Goal: Find specific page/section: Find specific page/section

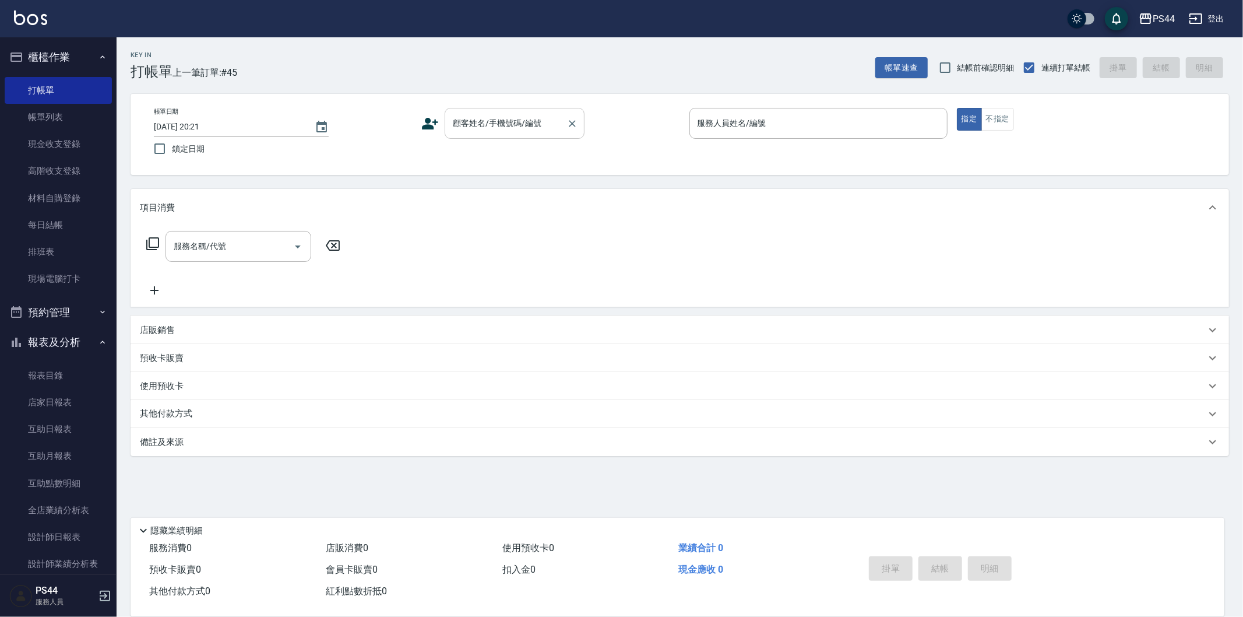
click at [522, 122] on input "顧客姓名/手機號碼/編號" at bounding box center [506, 123] width 112 height 20
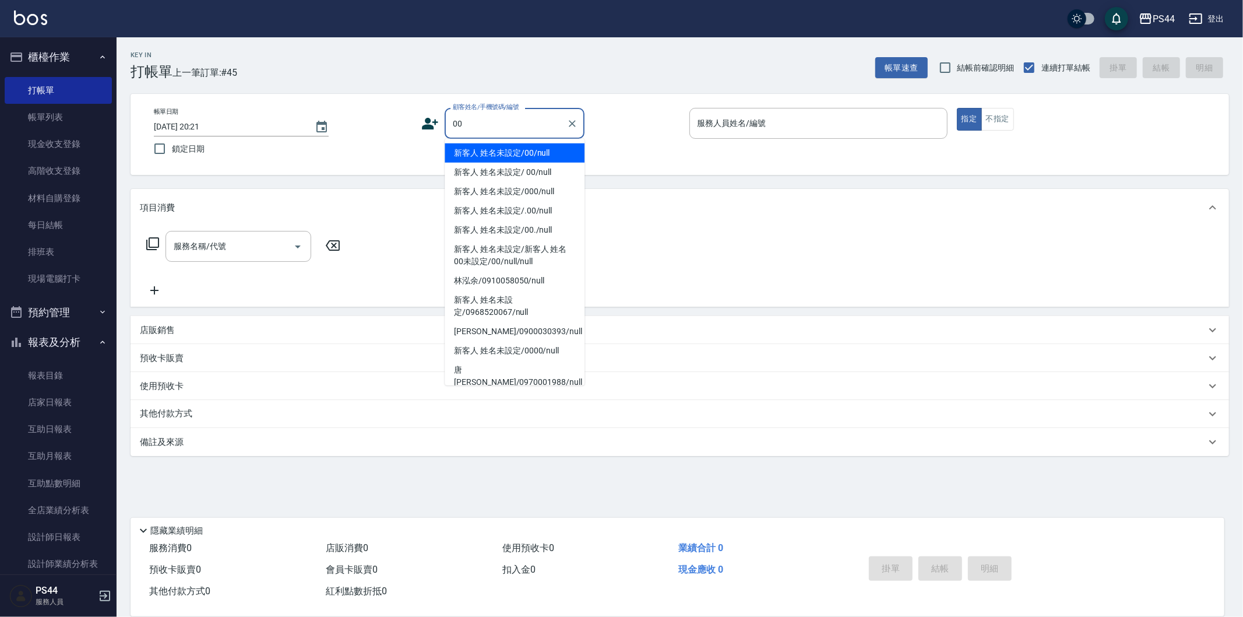
type input "新客人 姓名未設定/00/null"
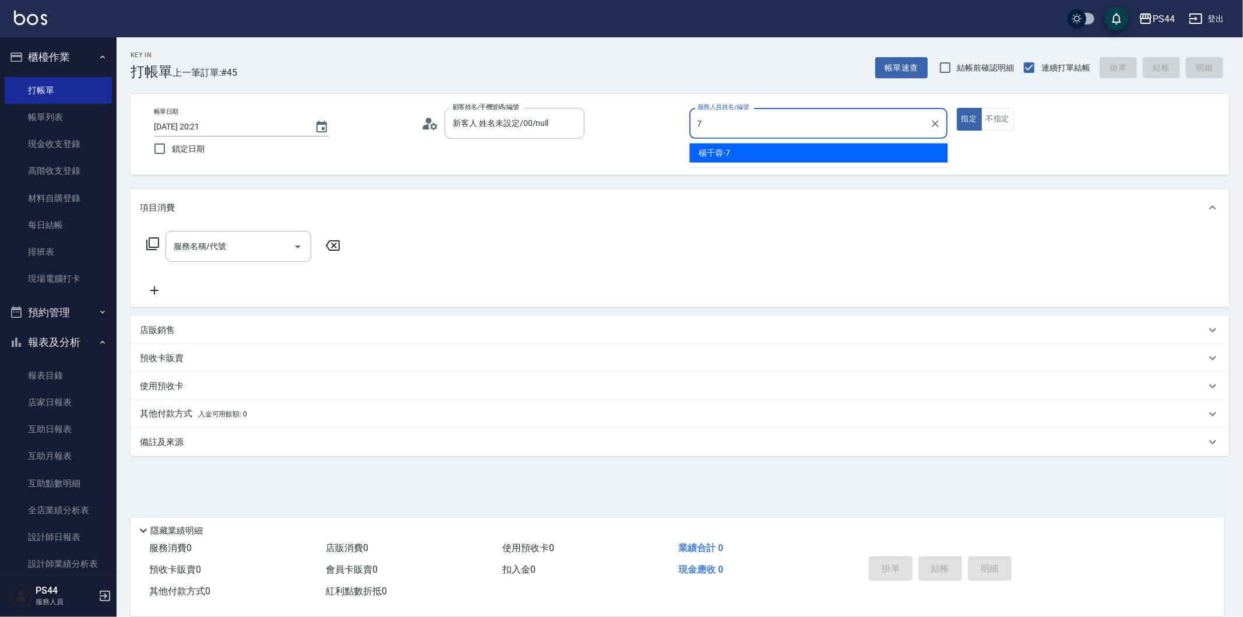
type input "[PERSON_NAME]-7"
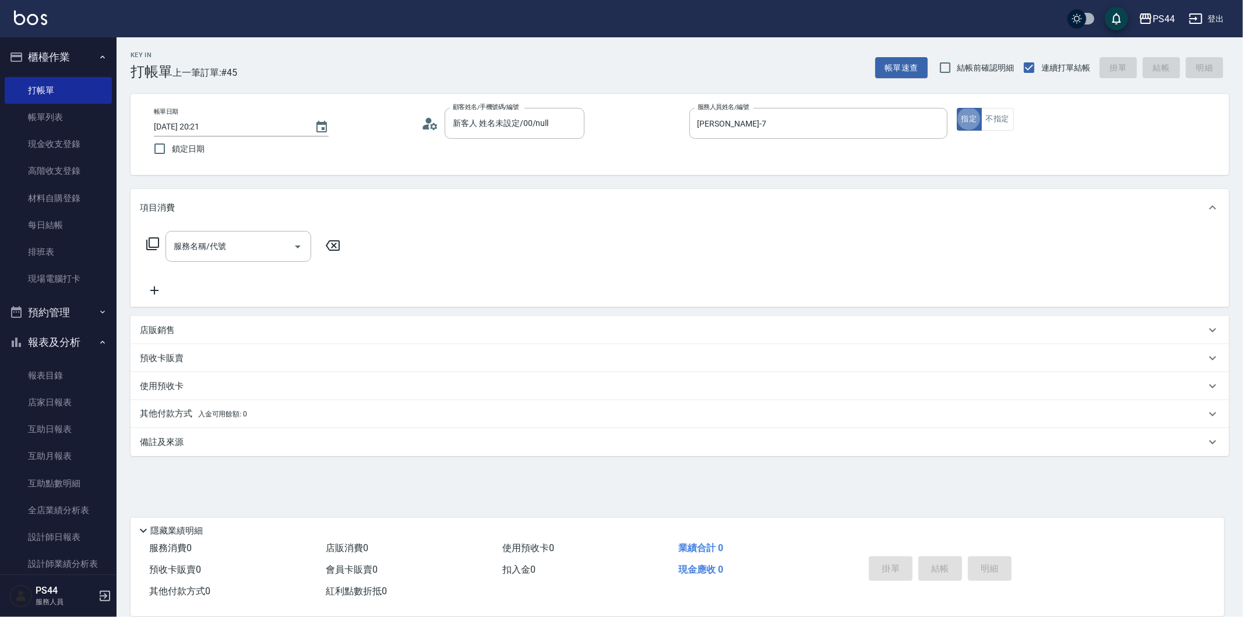
type button "true"
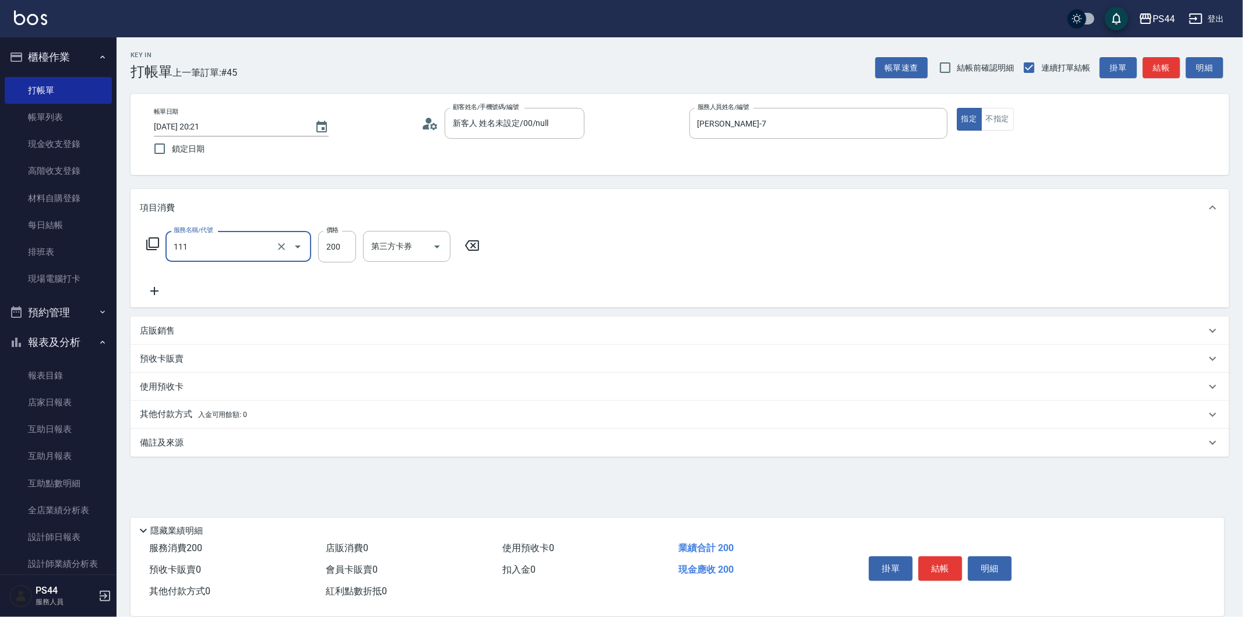
type input "200(111)"
type input "300"
type input "[PERSON_NAME]-34"
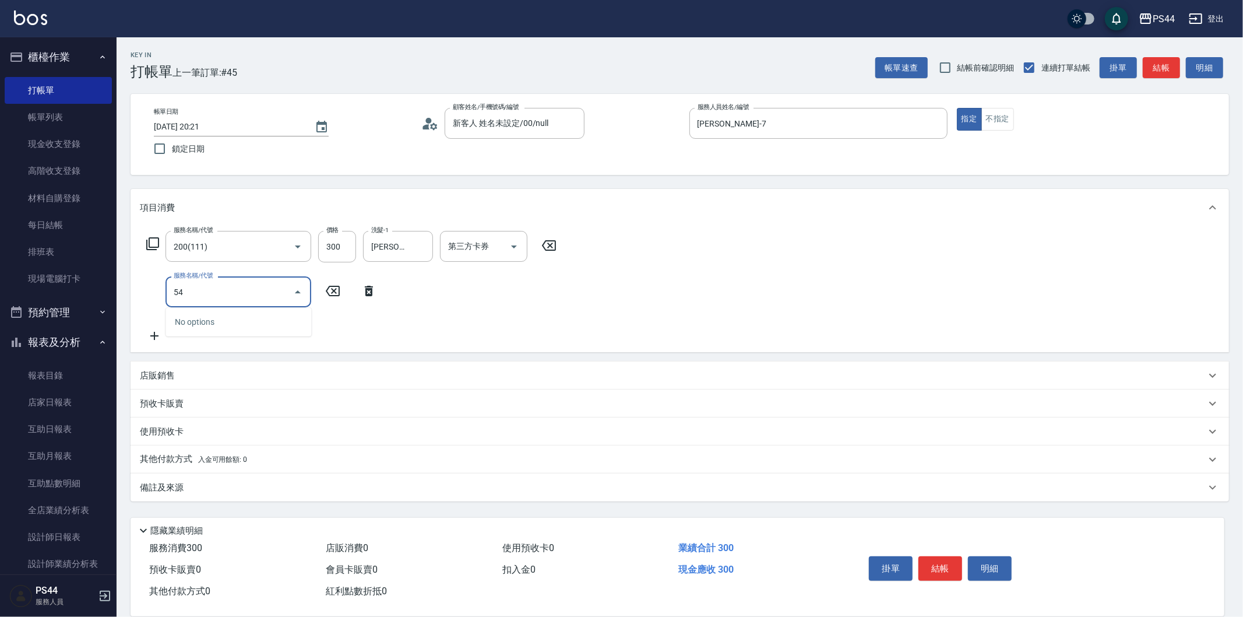
type input "5"
type input "染髮(501)"
type input "1200"
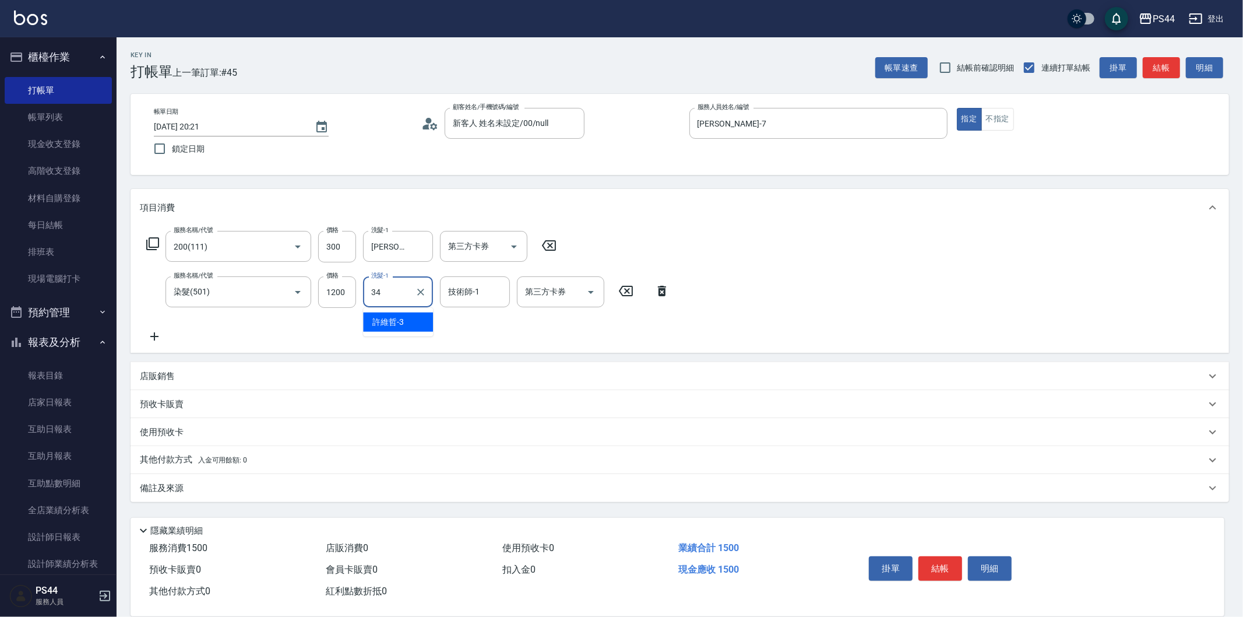
type input "[PERSON_NAME]-34"
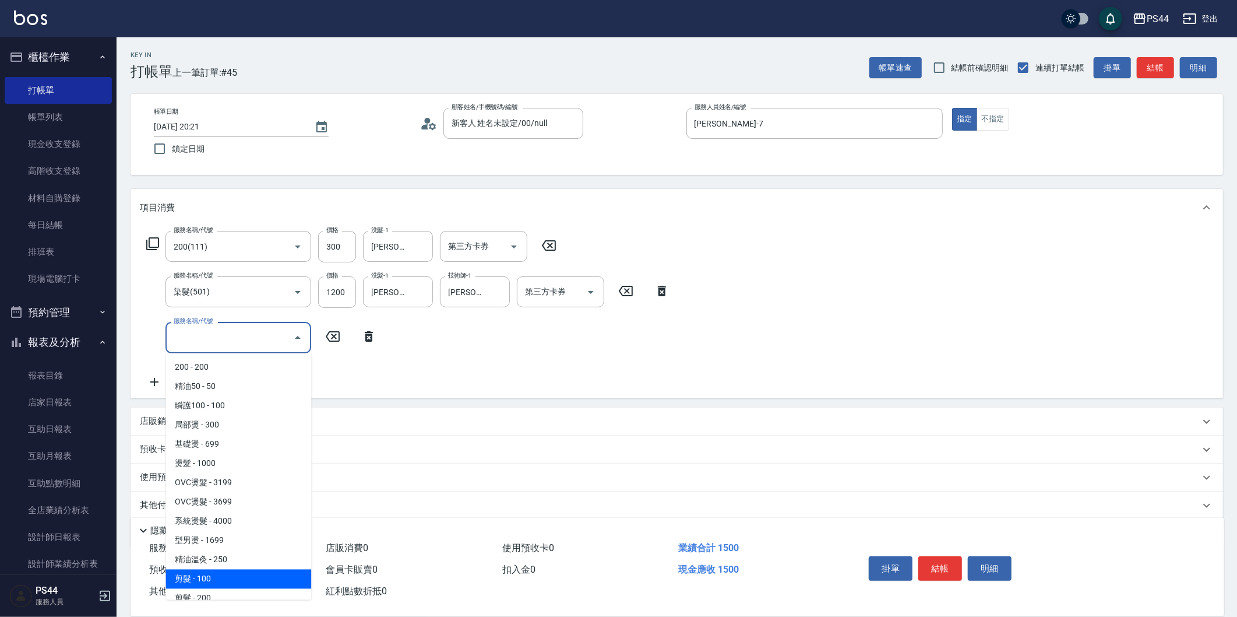
scroll to position [8, 0]
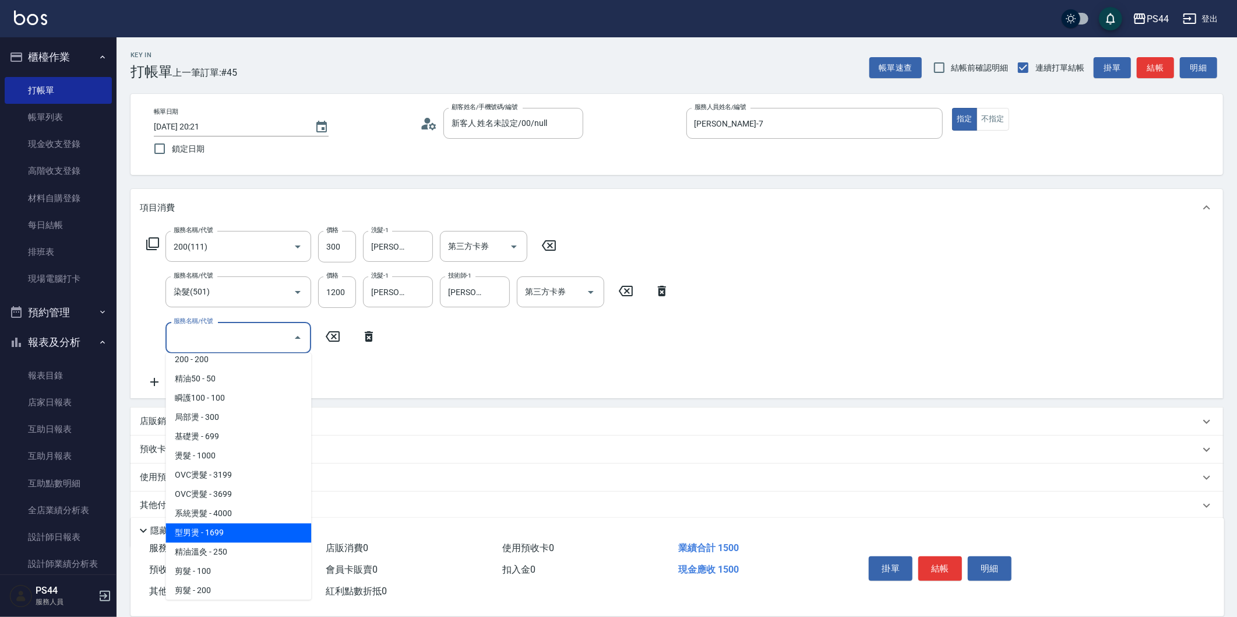
type input "型男燙(211)"
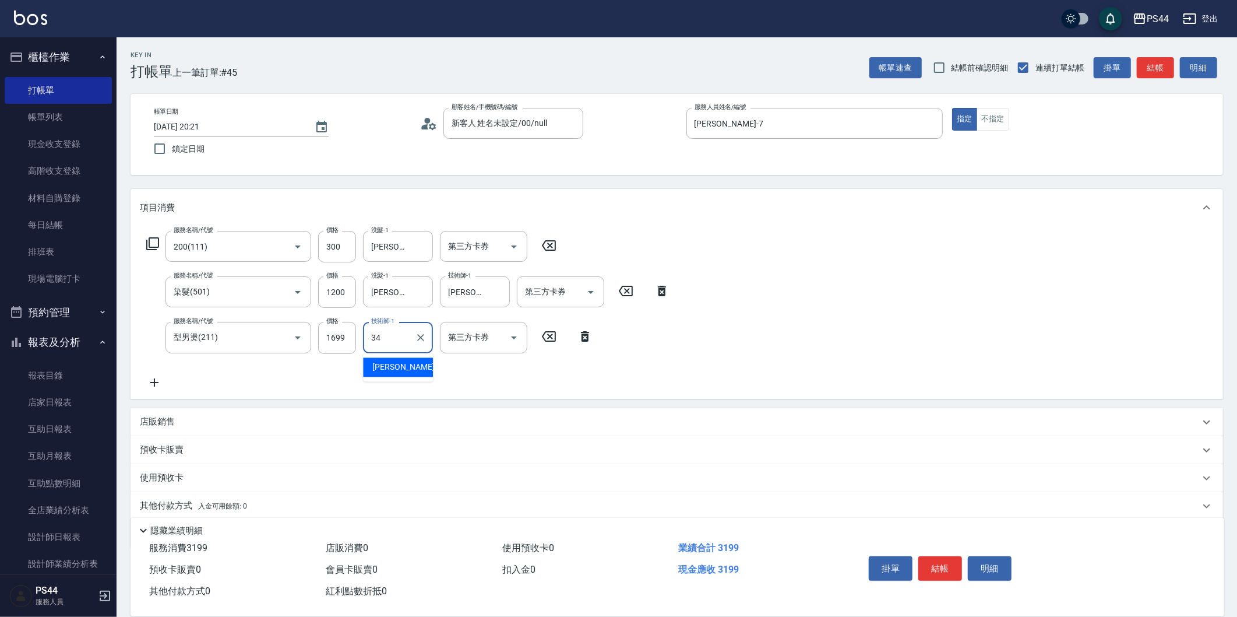
type input "[PERSON_NAME]-34"
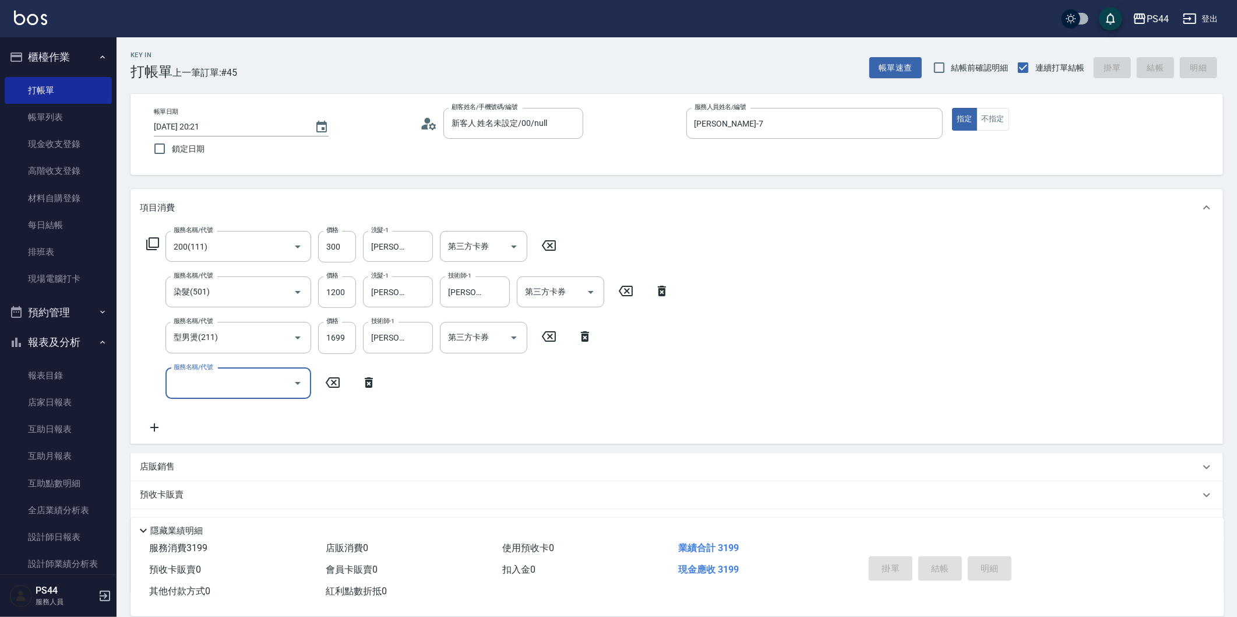
type input "[DATE] 21:01"
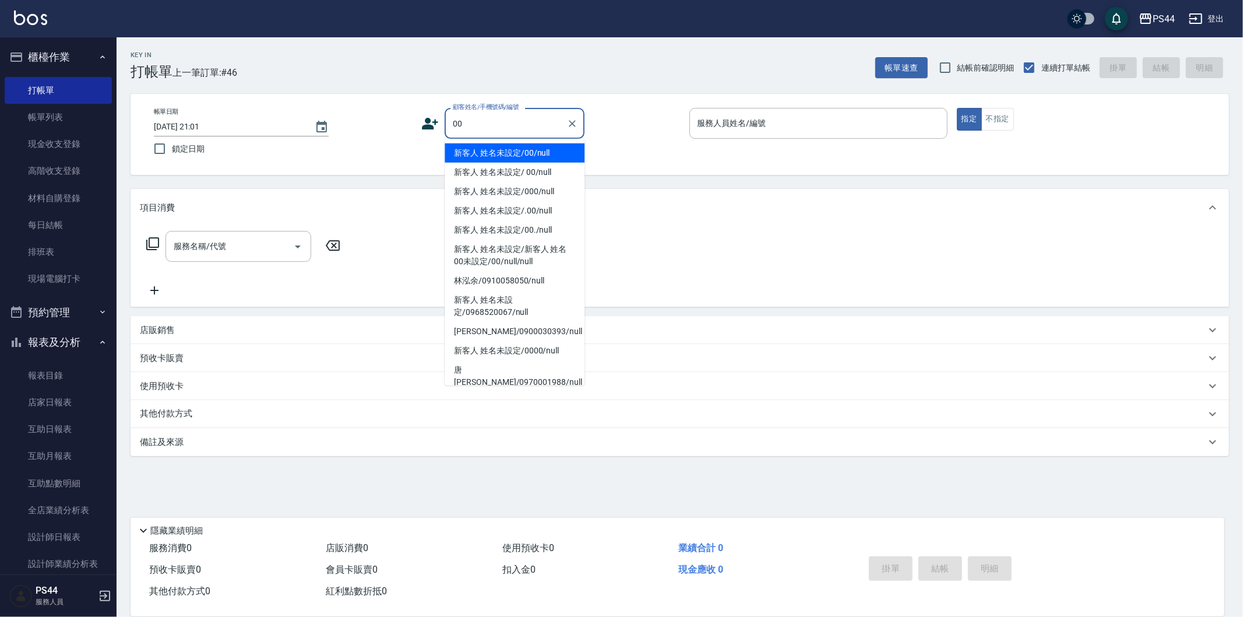
type input "新客人 姓名未設定/00/null"
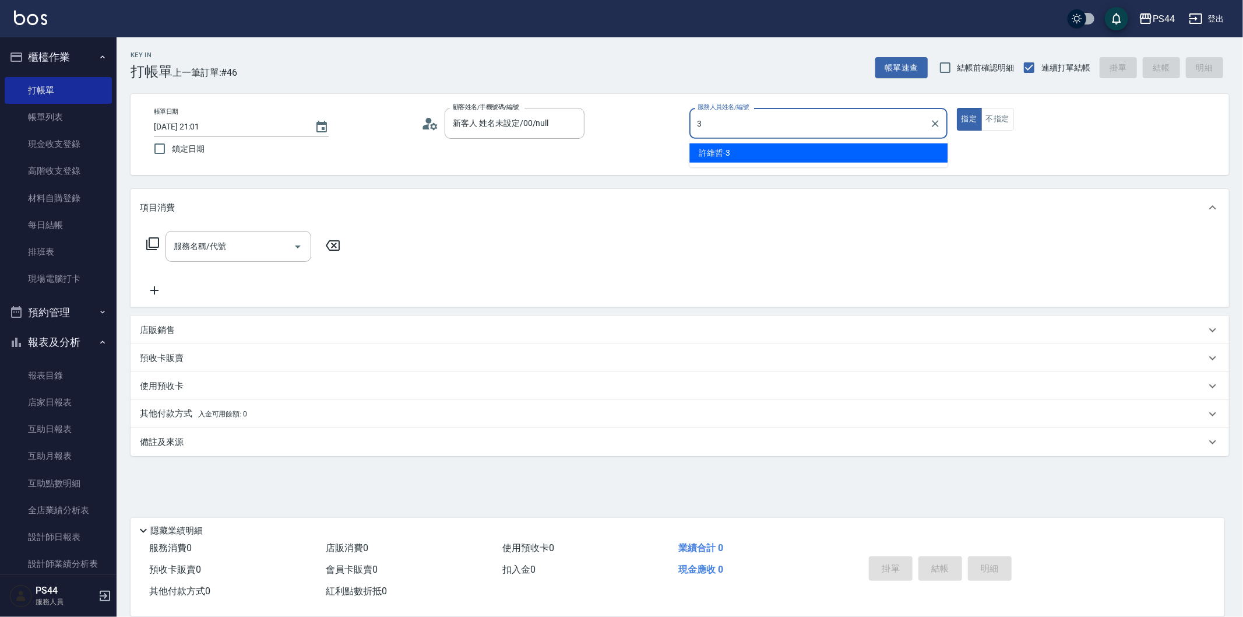
type input "[PERSON_NAME]-3"
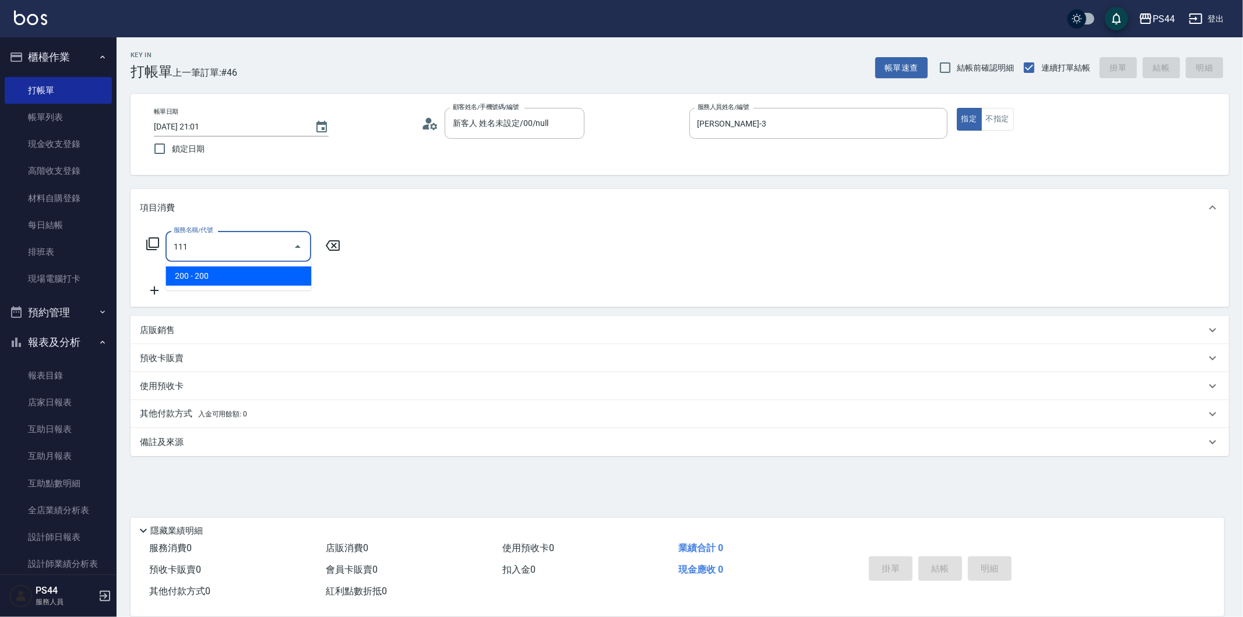
type input "200(111)"
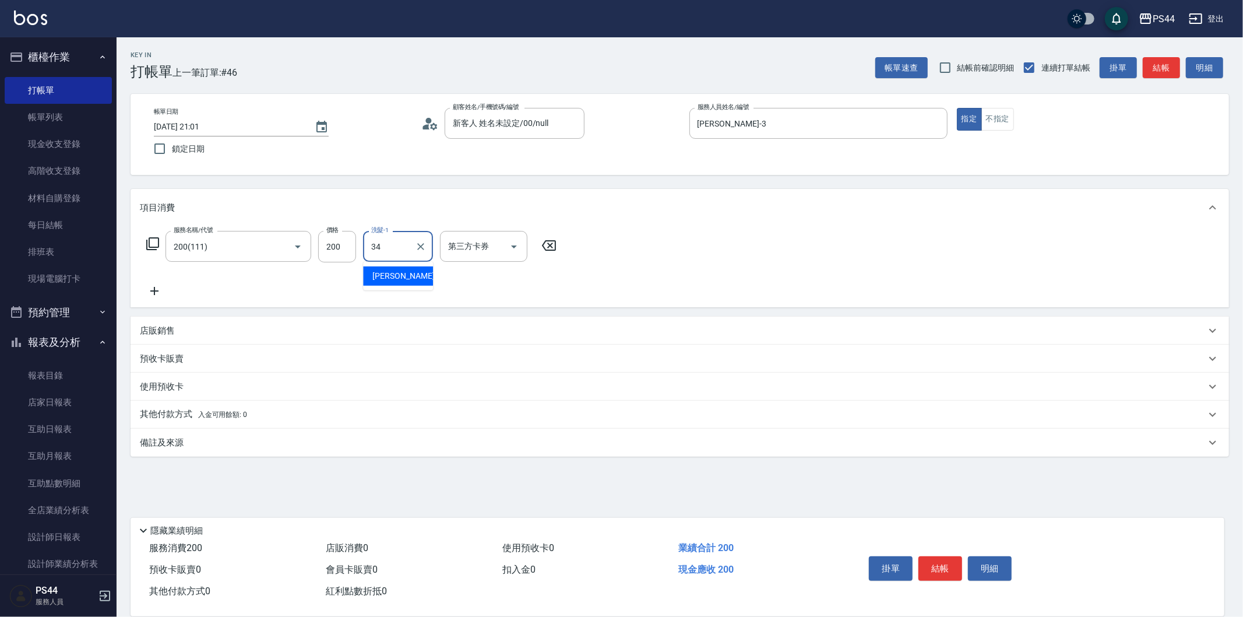
type input "[PERSON_NAME]-34"
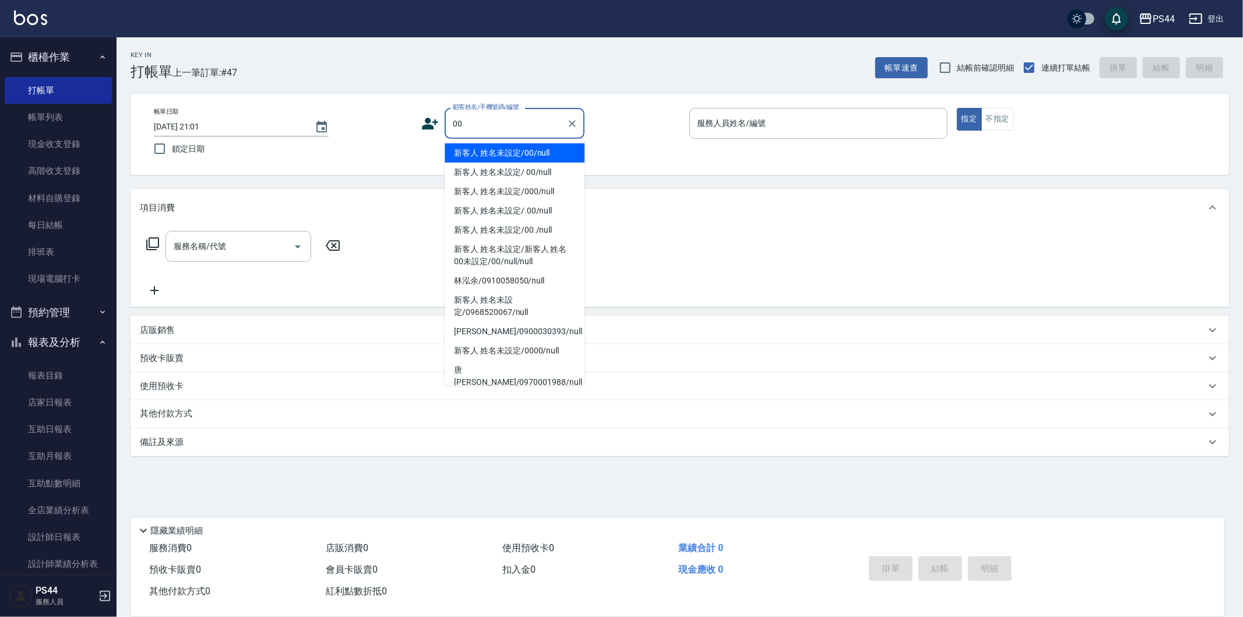
type input "新客人 姓名未設定/00/null"
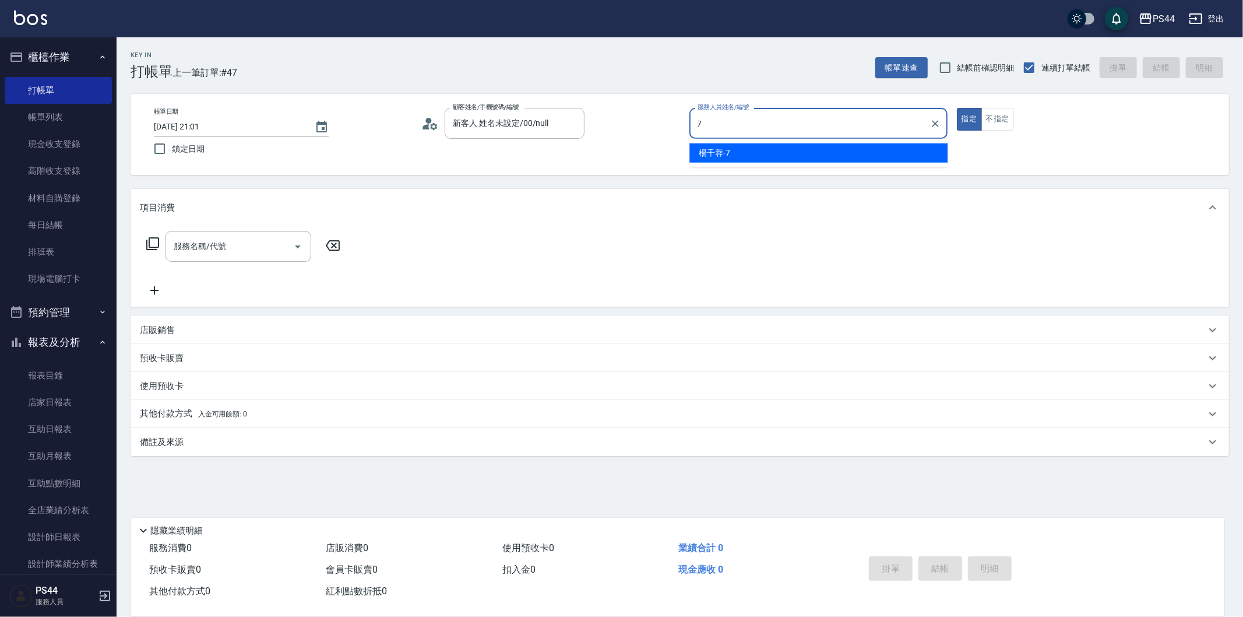
type input "[PERSON_NAME]-7"
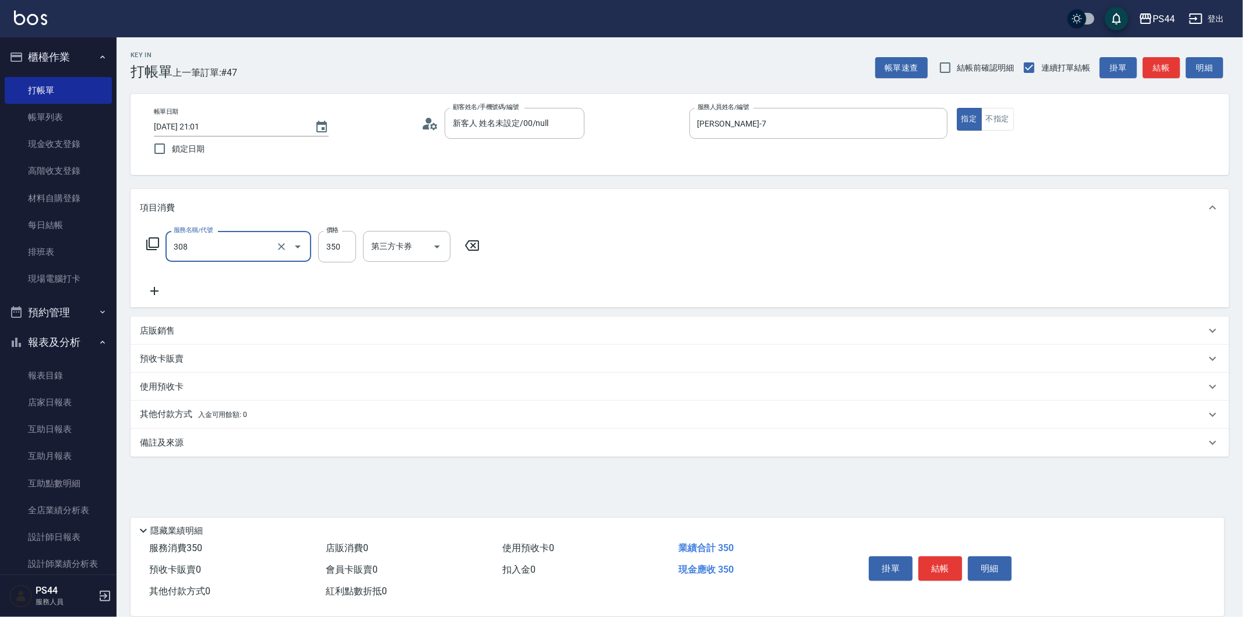
type input "洗+剪(308)"
type input "9"
type input "慧星-29"
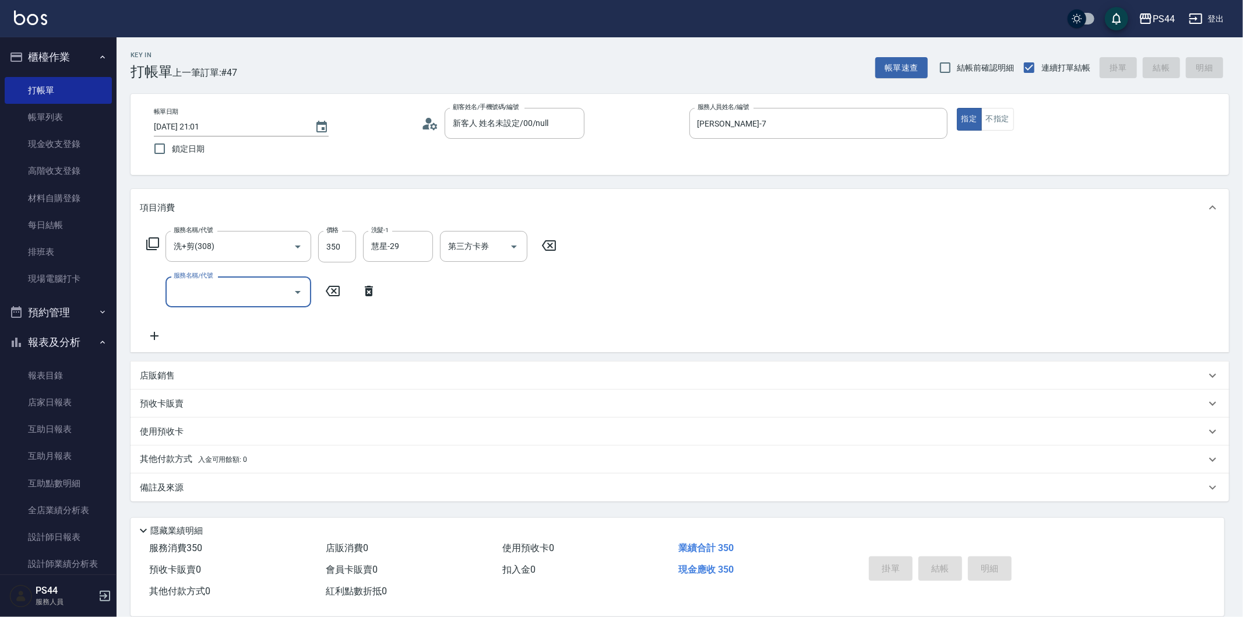
type input "[DATE] 21:04"
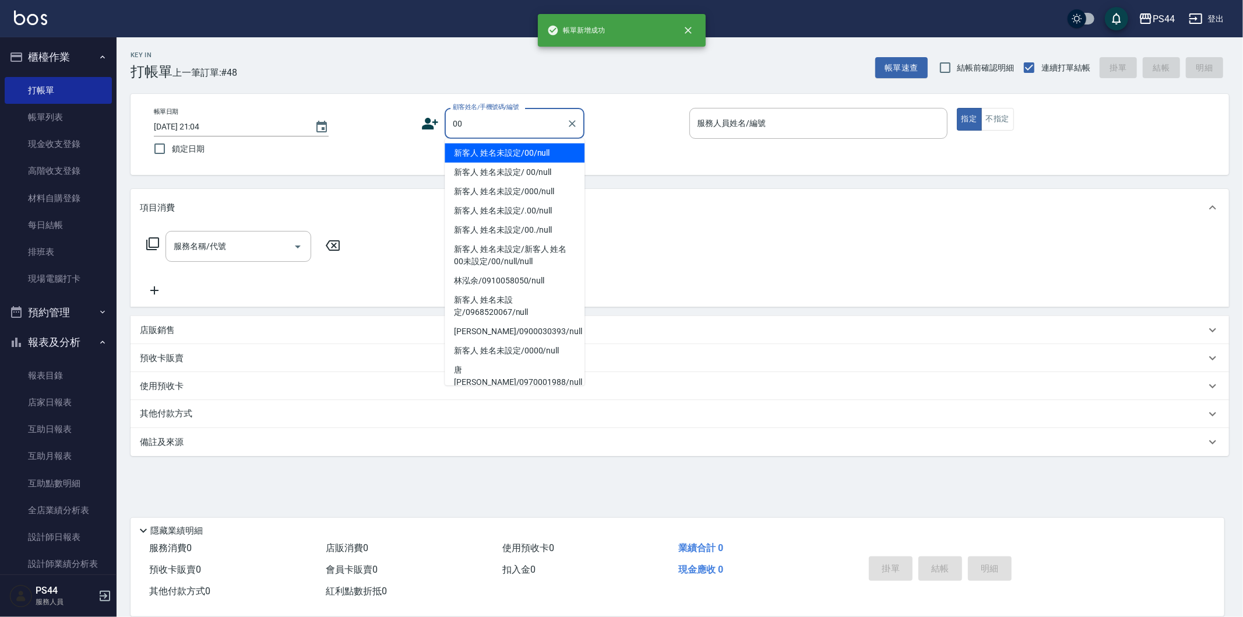
type input "新客人 姓名未設定/00/null"
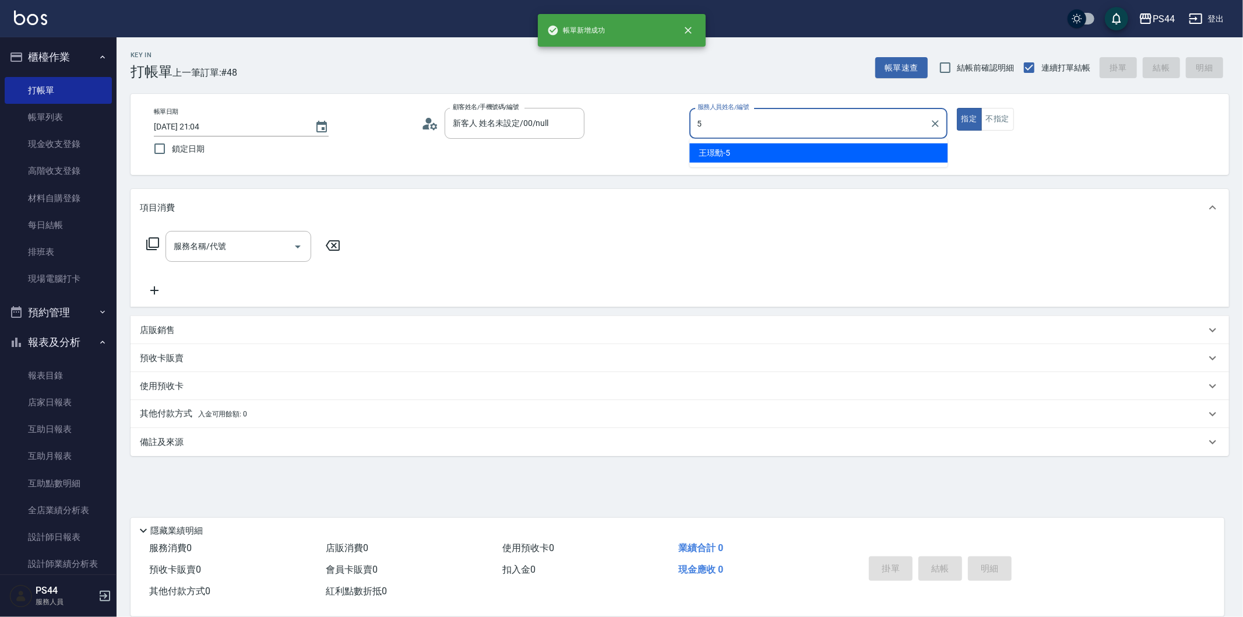
type input "[PERSON_NAME]-5"
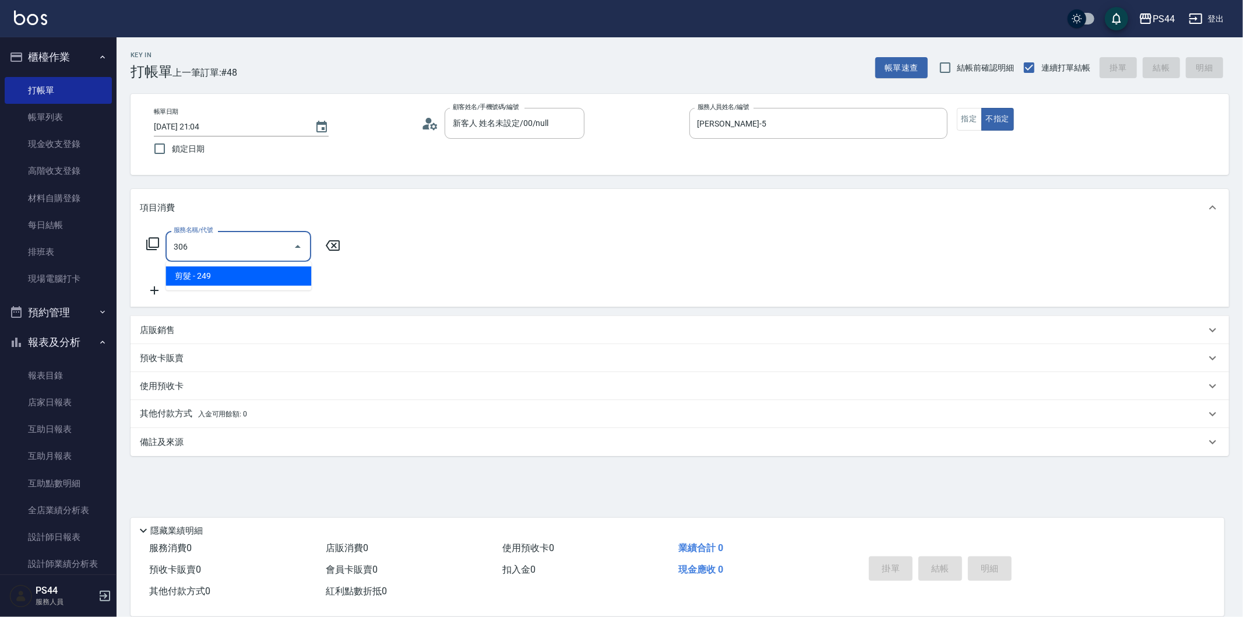
type input "剪髮(306)"
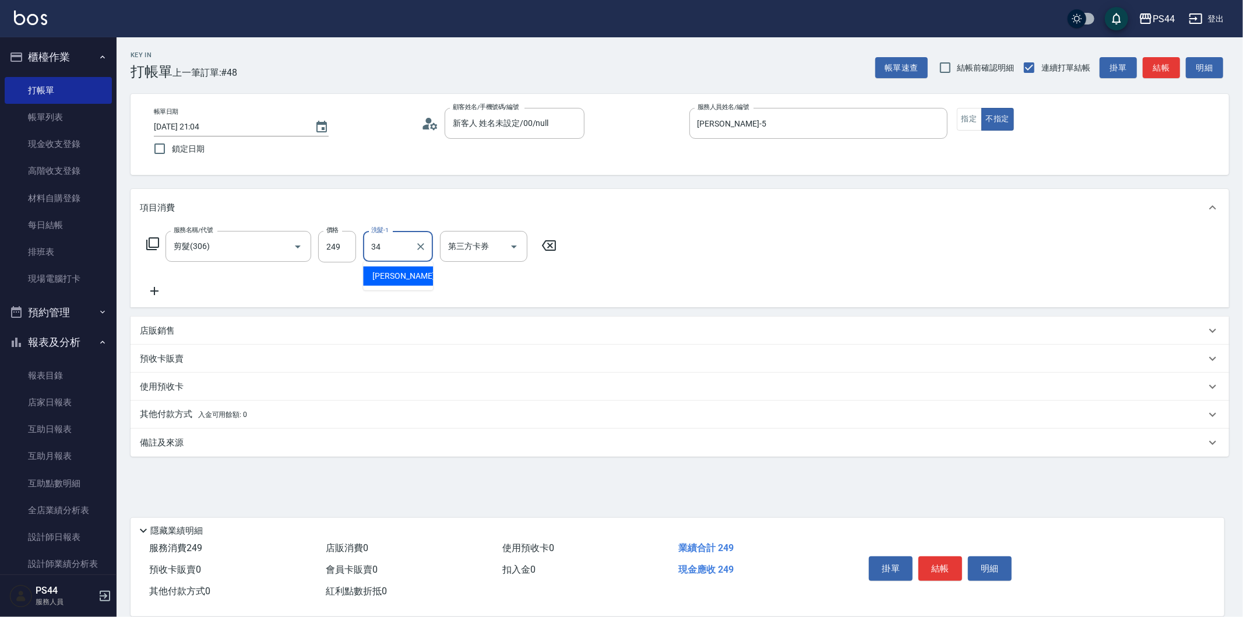
type input "[PERSON_NAME]-34"
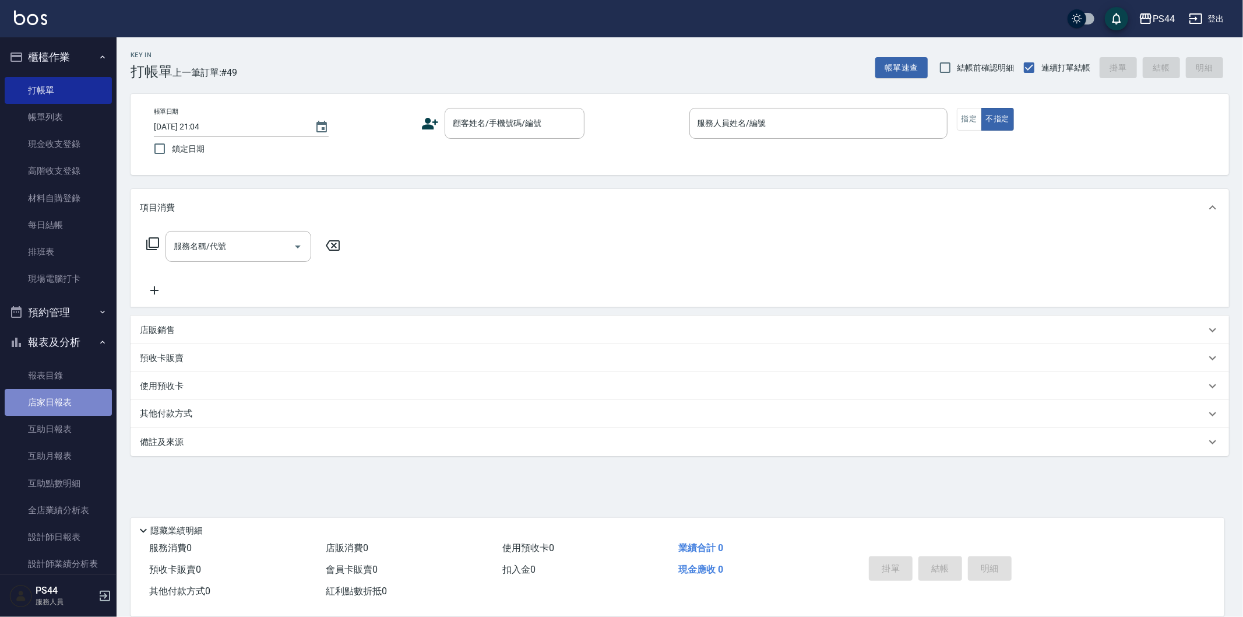
click at [61, 390] on link "店家日報表" at bounding box center [58, 402] width 107 height 27
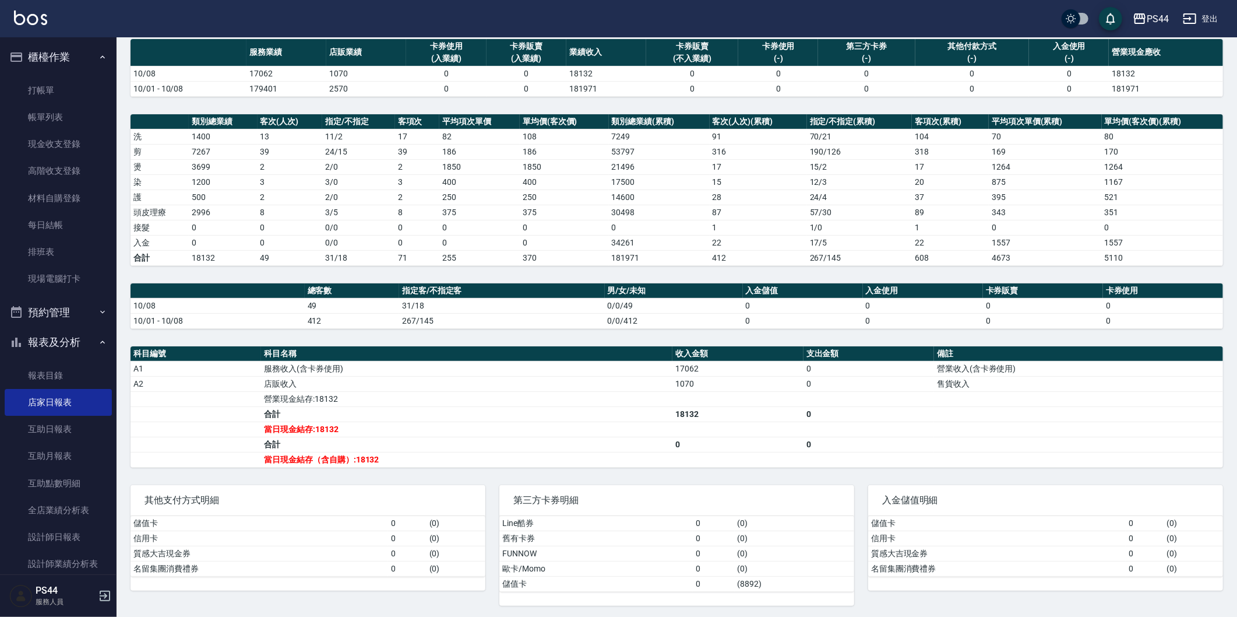
scroll to position [94, 0]
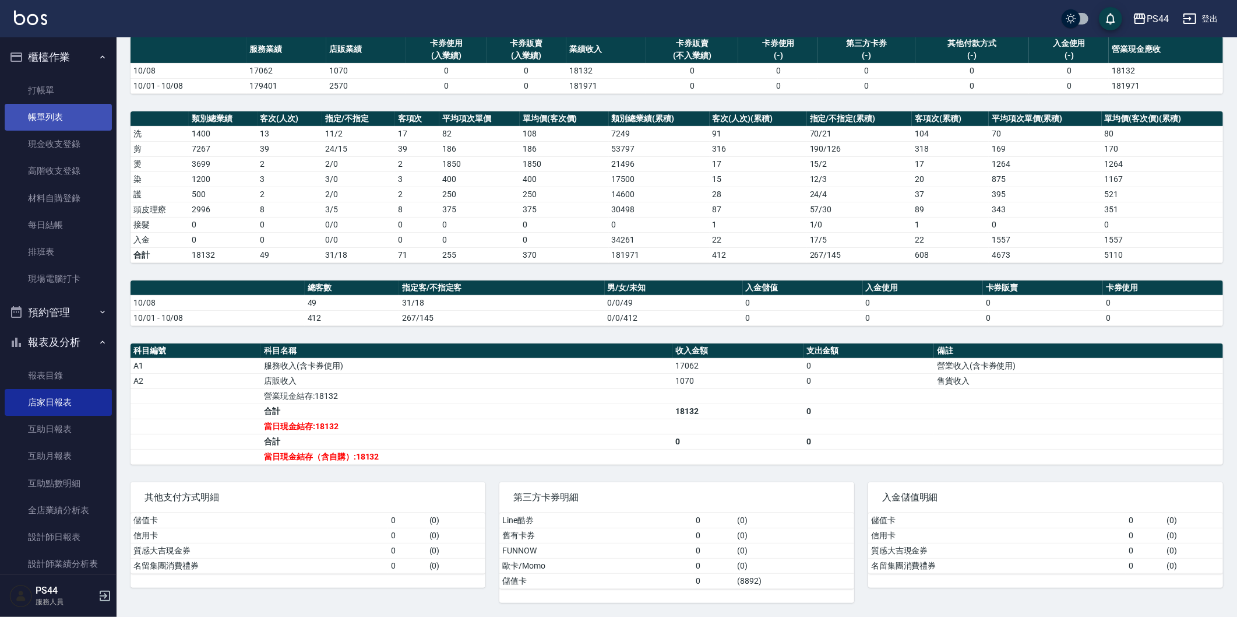
drag, startPoint x: 85, startPoint y: 115, endPoint x: 92, endPoint y: 115, distance: 7.0
click at [85, 115] on link "帳單列表" at bounding box center [58, 117] width 107 height 27
click at [92, 115] on link "帳單列表" at bounding box center [58, 117] width 107 height 27
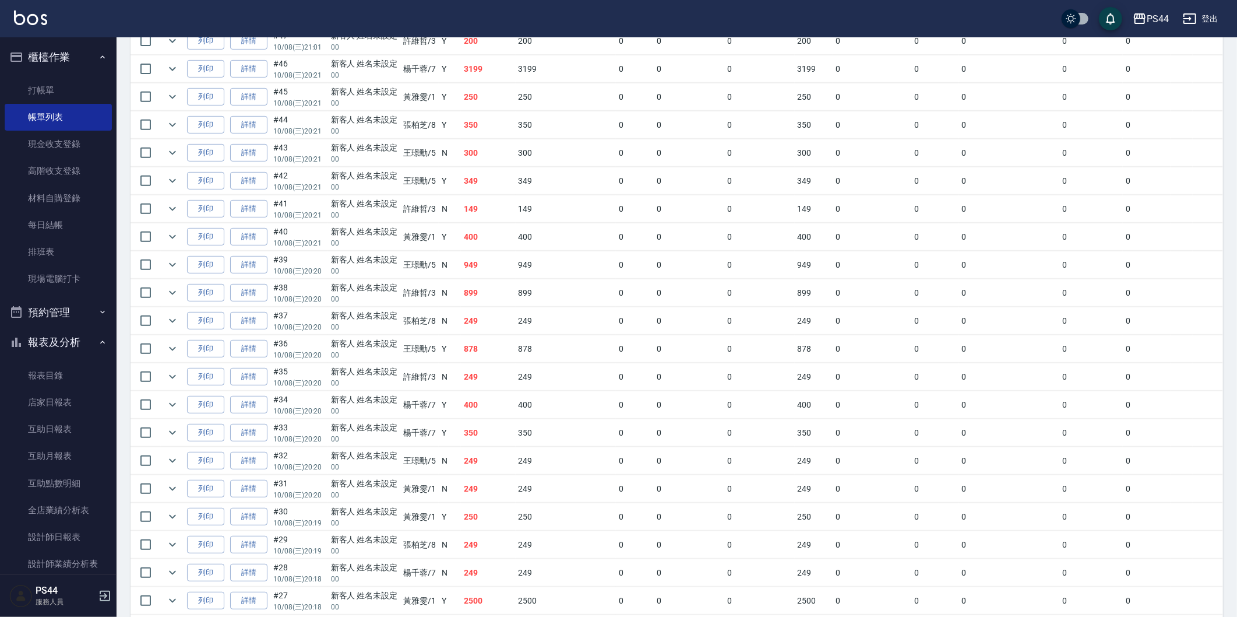
scroll to position [194, 0]
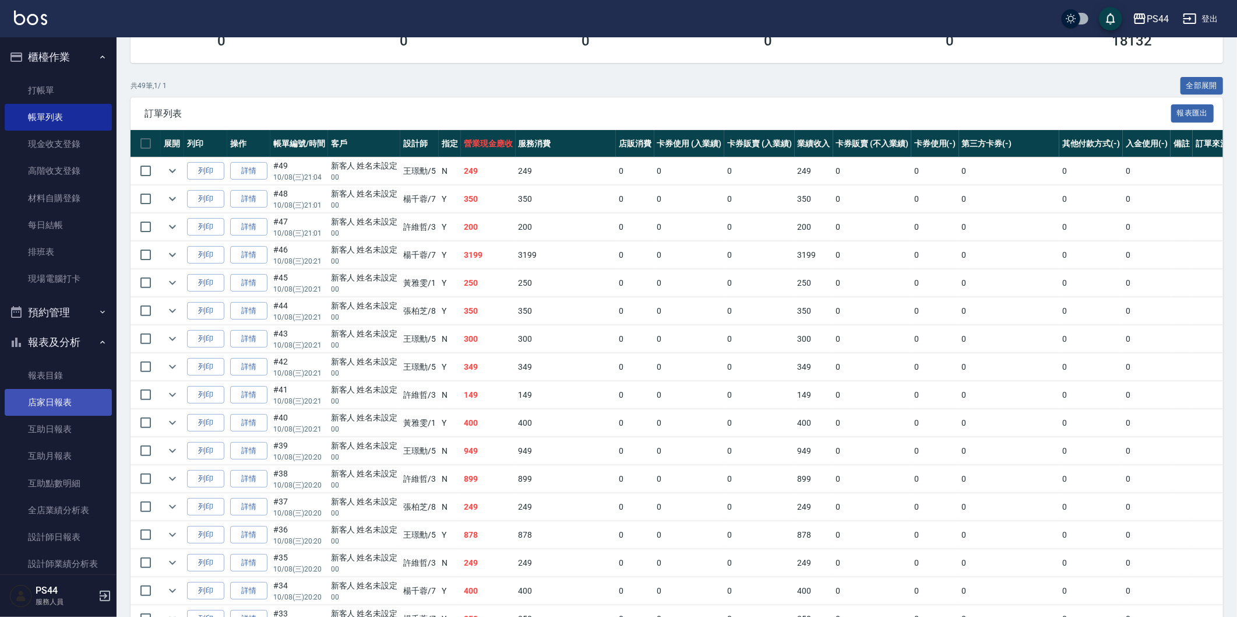
click at [72, 399] on link "店家日報表" at bounding box center [58, 402] width 107 height 27
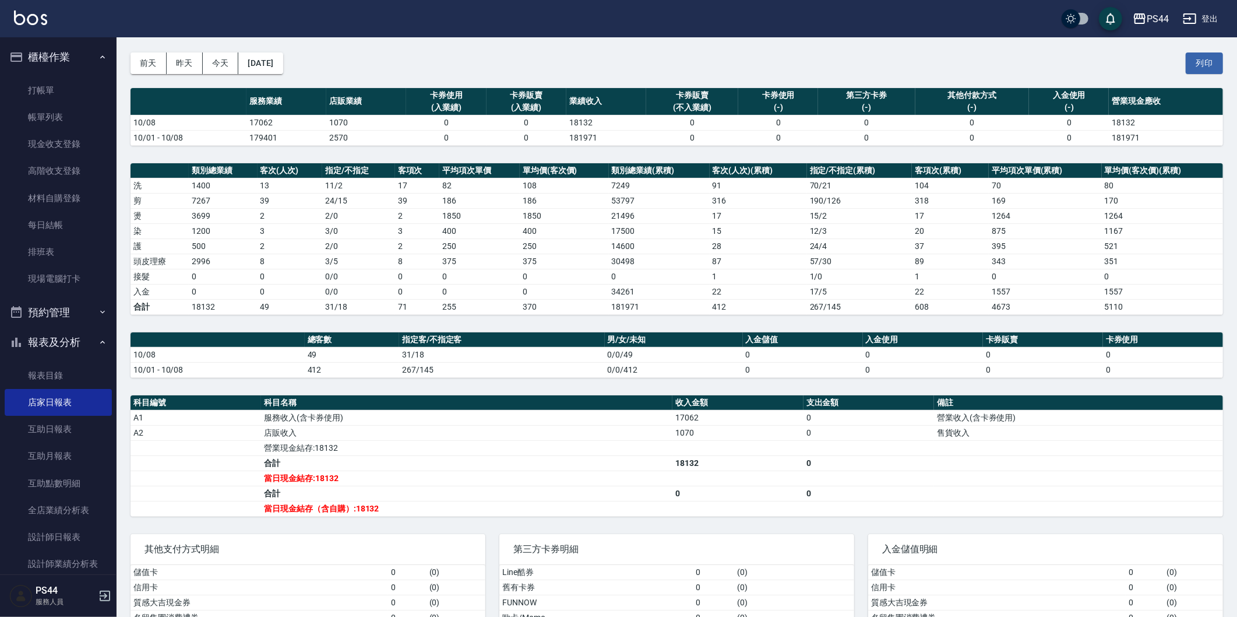
scroll to position [65, 0]
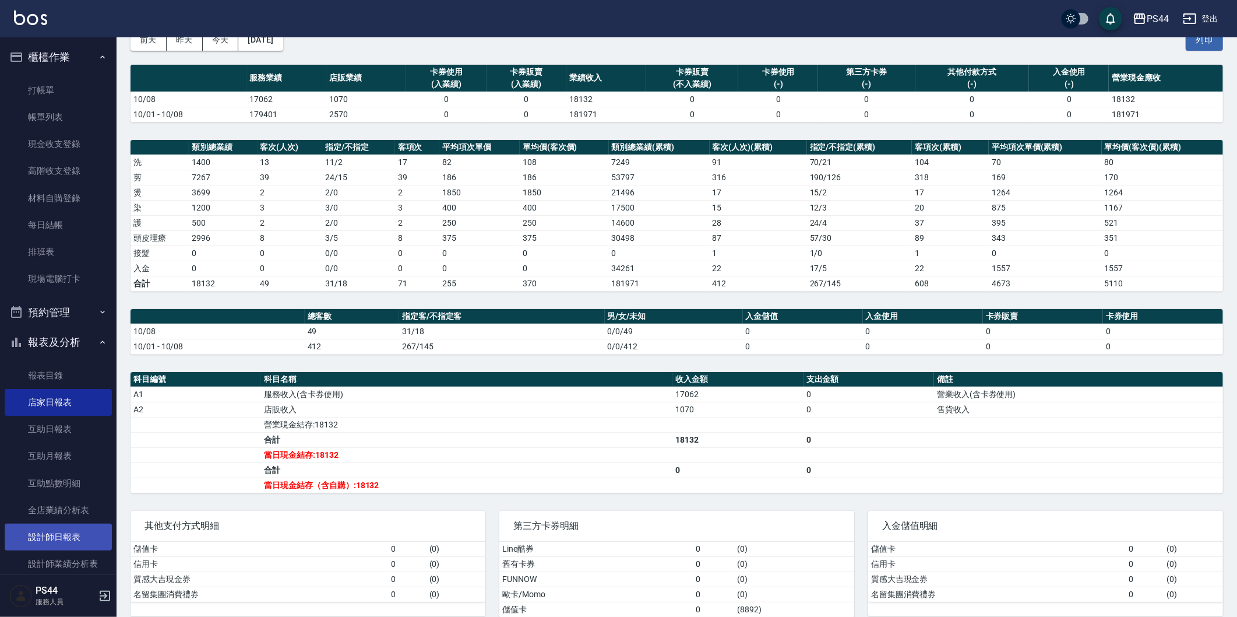
click at [80, 535] on link "設計師日報表" at bounding box center [58, 536] width 107 height 27
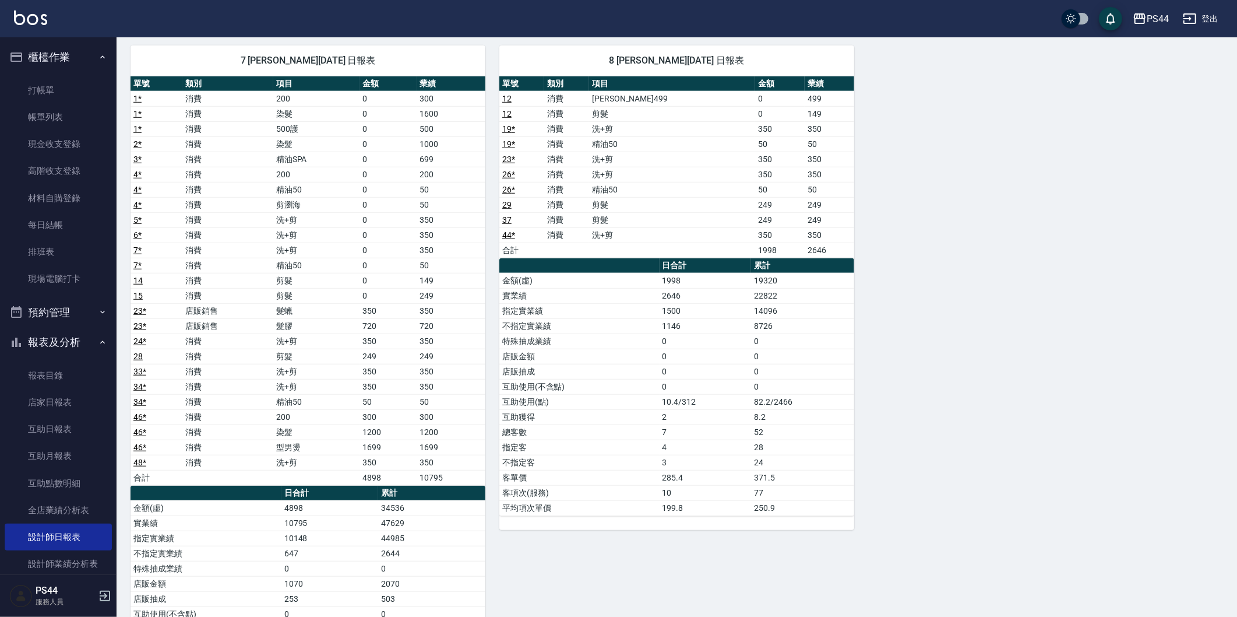
scroll to position [674, 0]
click at [71, 434] on link "互助日報表" at bounding box center [58, 429] width 107 height 27
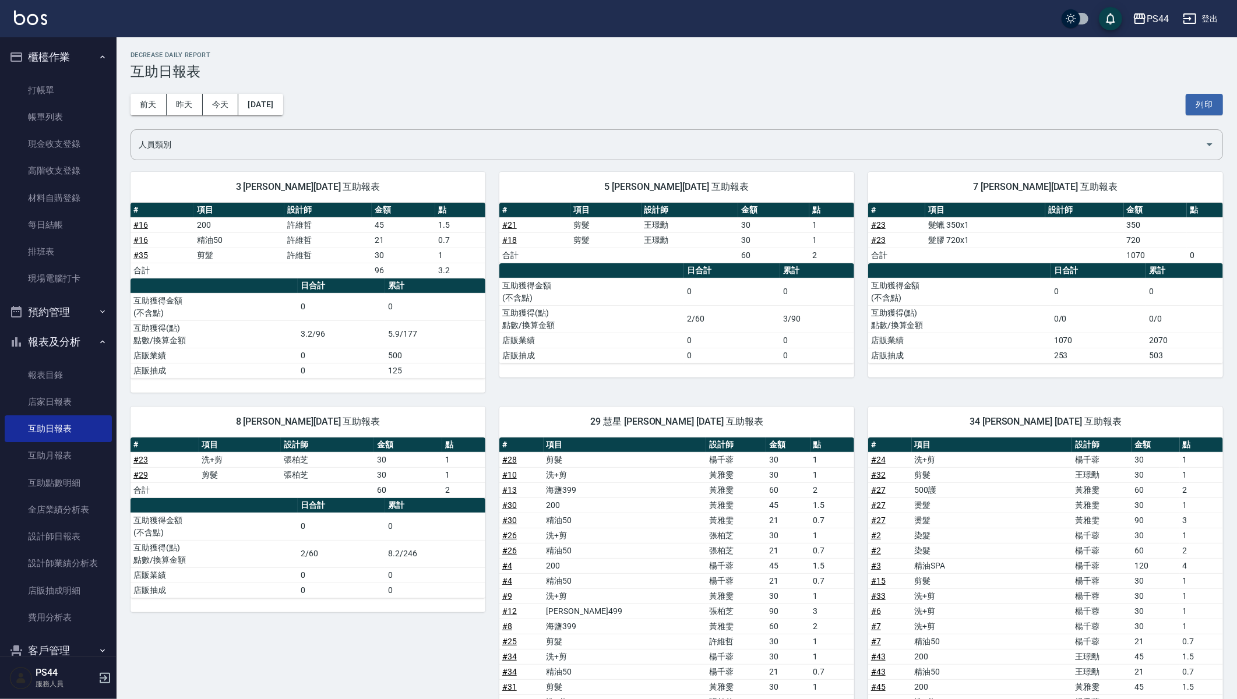
click at [27, 22] on img at bounding box center [30, 17] width 33 height 15
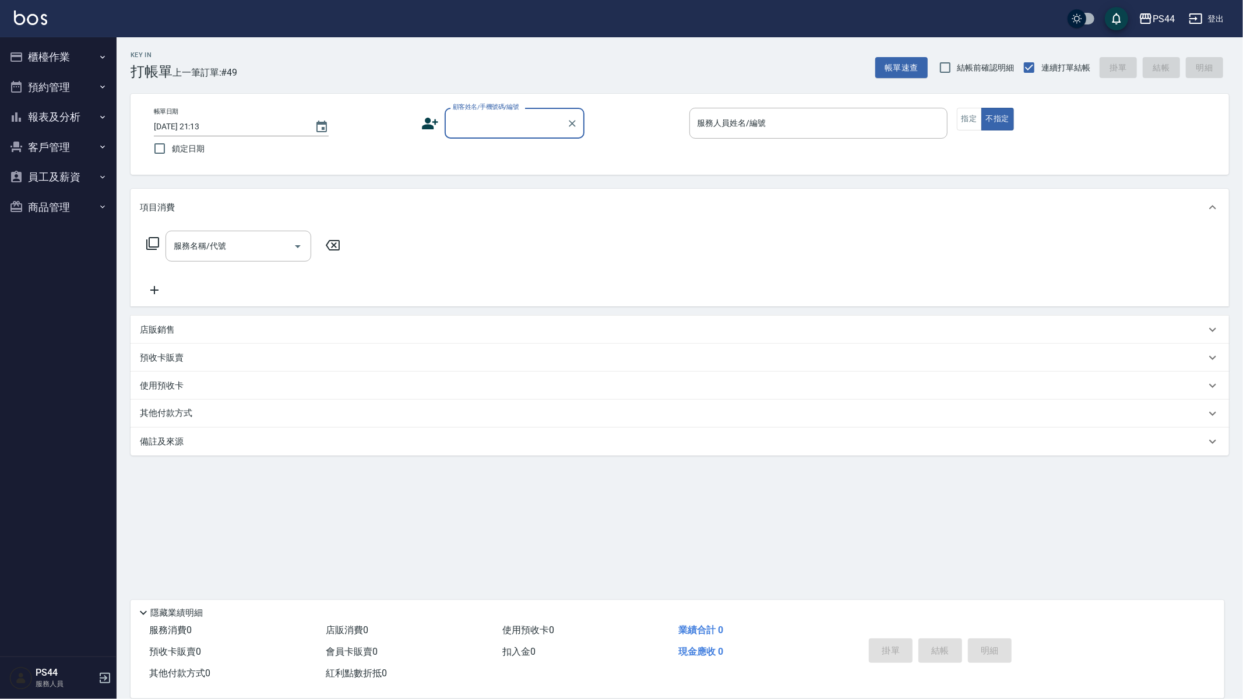
click at [69, 125] on button "報表及分析" at bounding box center [58, 117] width 107 height 30
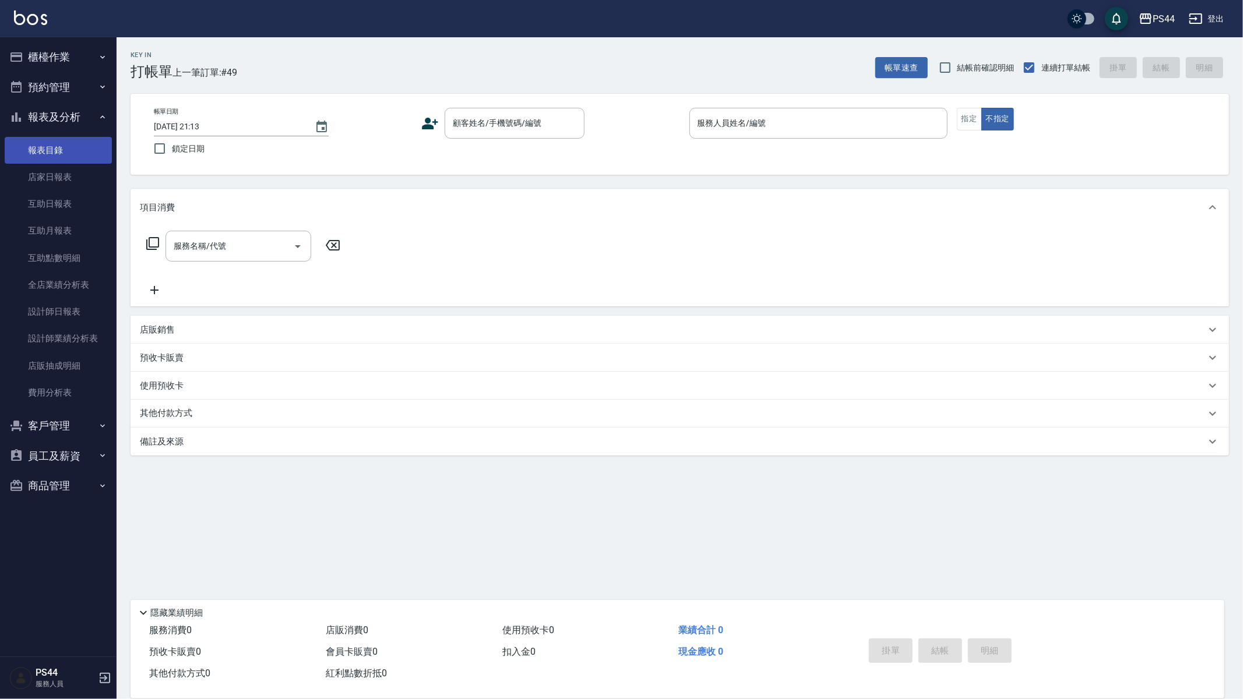
click at [80, 153] on link "報表目錄" at bounding box center [58, 150] width 107 height 27
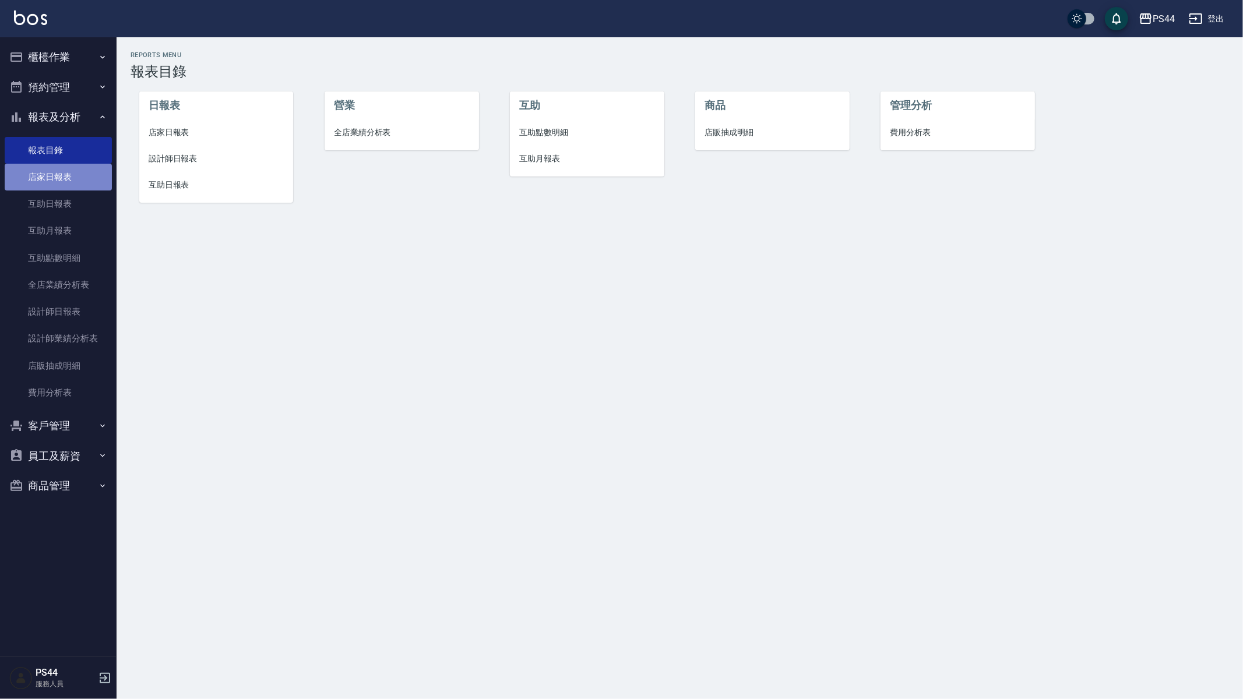
click at [79, 167] on link "店家日報表" at bounding box center [58, 177] width 107 height 27
